Goal: Transaction & Acquisition: Purchase product/service

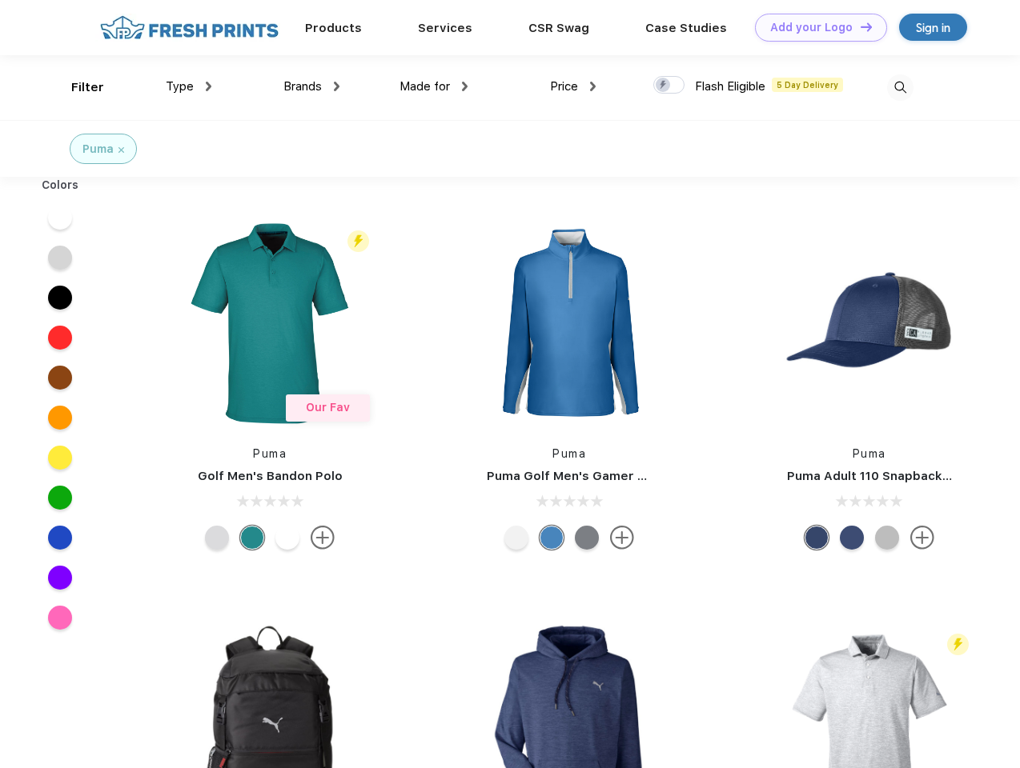
click at [815, 27] on link "Add your Logo Design Tool" at bounding box center [821, 28] width 132 height 28
click at [0, 0] on div "Design Tool" at bounding box center [0, 0] width 0 height 0
click at [859, 26] on link "Add your Logo Design Tool" at bounding box center [821, 28] width 132 height 28
click at [77, 87] on div "Filter" at bounding box center [87, 87] width 33 height 18
click at [189, 86] on span "Type" at bounding box center [180, 86] width 28 height 14
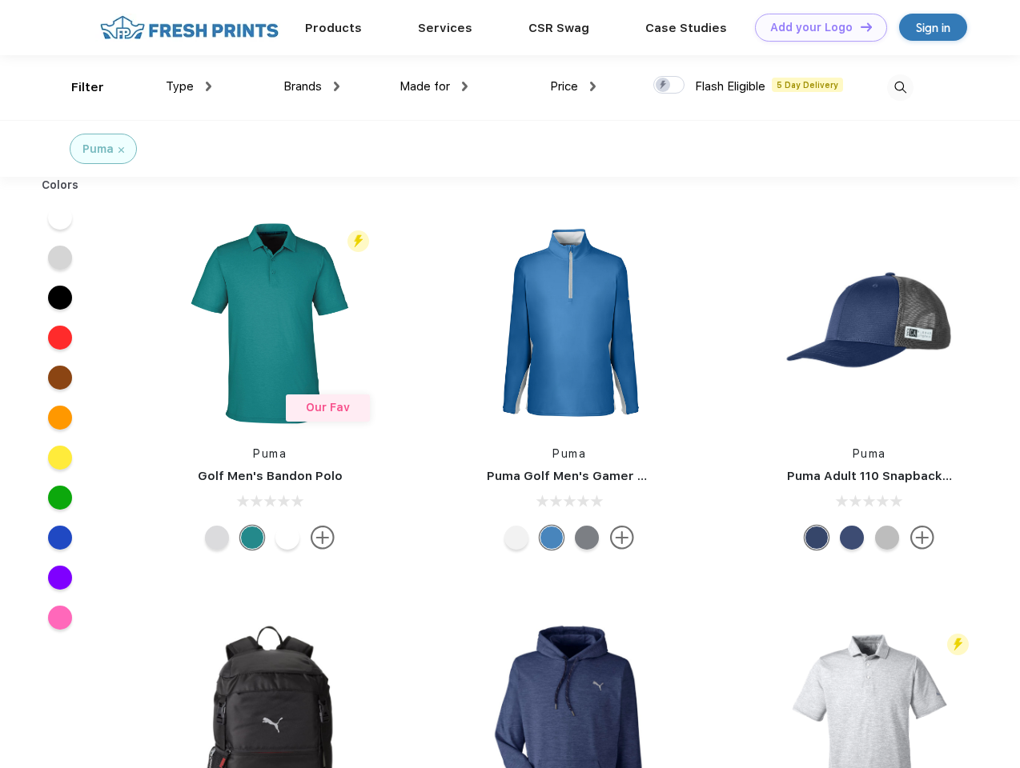
click at [311, 86] on span "Brands" at bounding box center [302, 86] width 38 height 14
click at [434, 86] on span "Made for" at bounding box center [424, 86] width 50 height 14
click at [573, 86] on span "Price" at bounding box center [564, 86] width 28 height 14
click at [669, 86] on div at bounding box center [668, 85] width 31 height 18
click at [663, 86] on input "checkbox" at bounding box center [658, 80] width 10 height 10
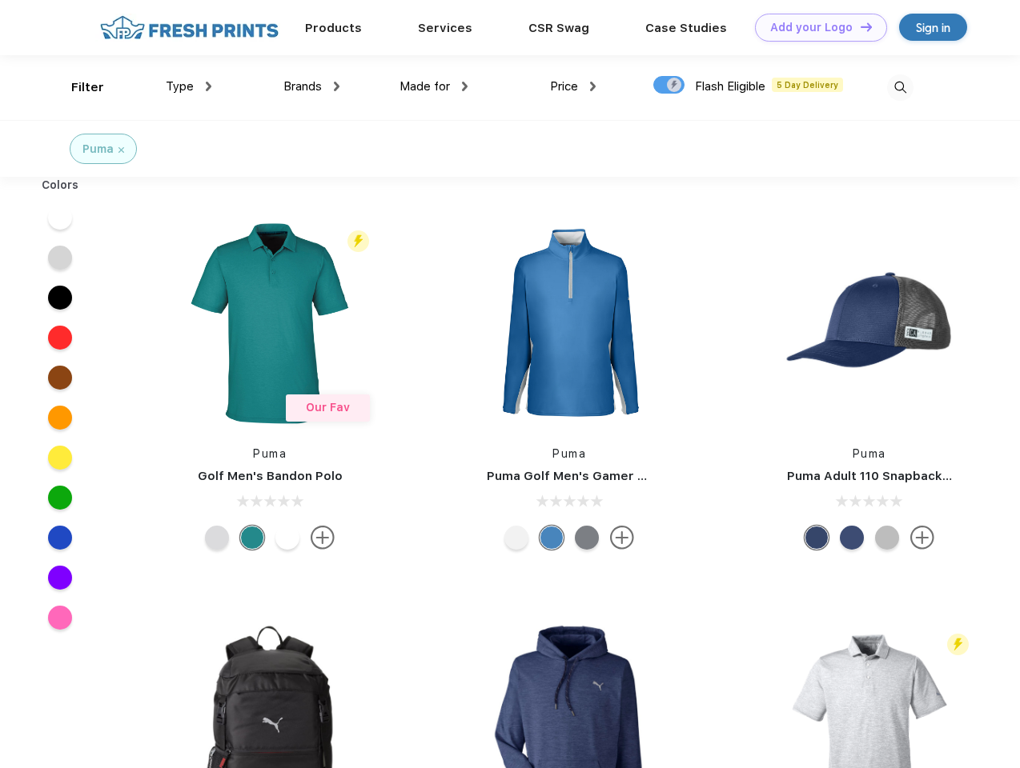
click at [900, 87] on img at bounding box center [900, 87] width 26 height 26
